Goal: Task Accomplishment & Management: Manage account settings

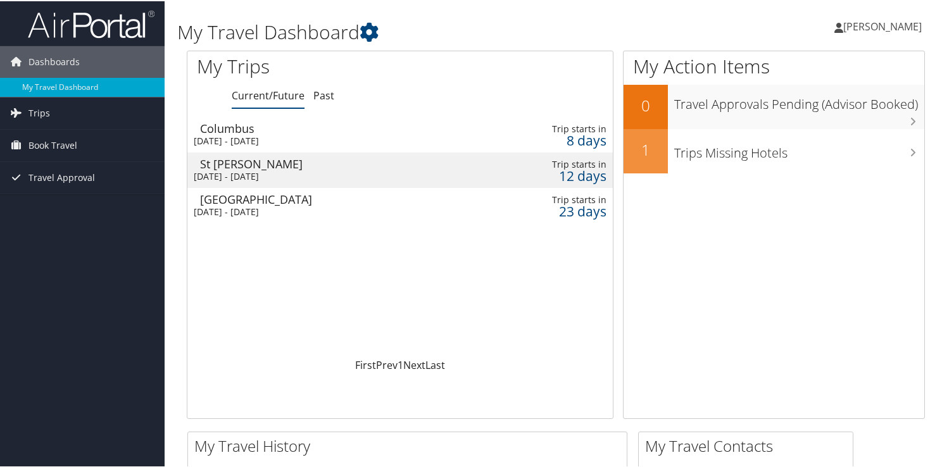
click at [239, 134] on div "[DATE] - [DATE]" at bounding box center [329, 139] width 270 height 11
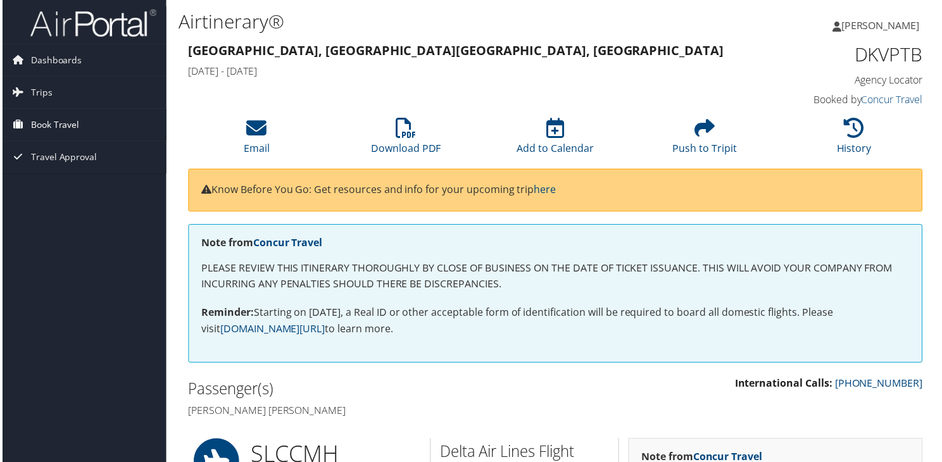
click at [61, 127] on span "Book Travel" at bounding box center [52, 126] width 49 height 32
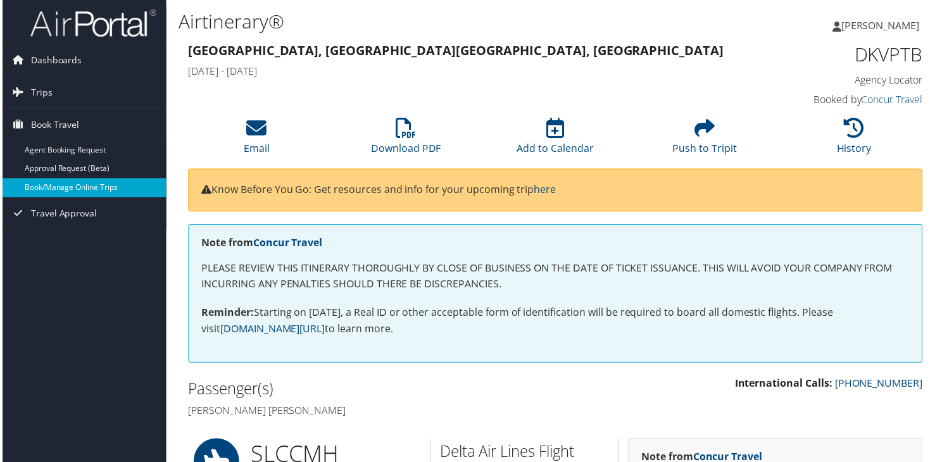
click at [57, 189] on link "Book/Manage Online Trips" at bounding box center [82, 188] width 165 height 19
